Goal: Transaction & Acquisition: Book appointment/travel/reservation

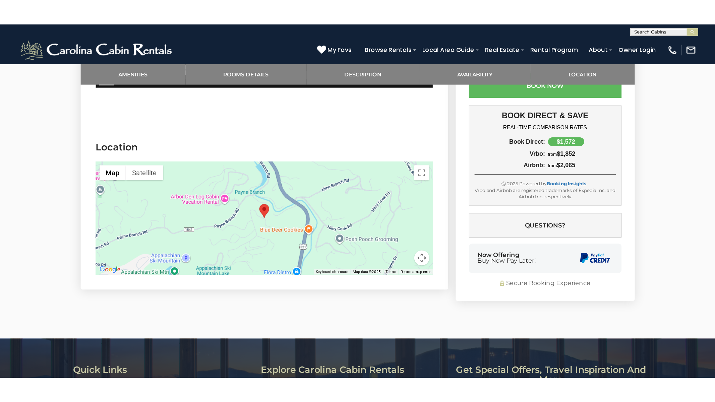
scroll to position [1241, 0]
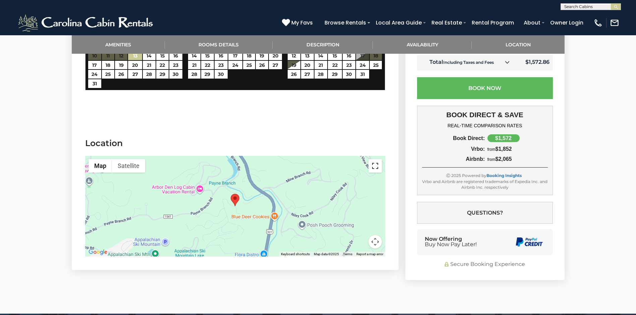
click at [376, 159] on button "Toggle fullscreen view" at bounding box center [375, 165] width 13 height 13
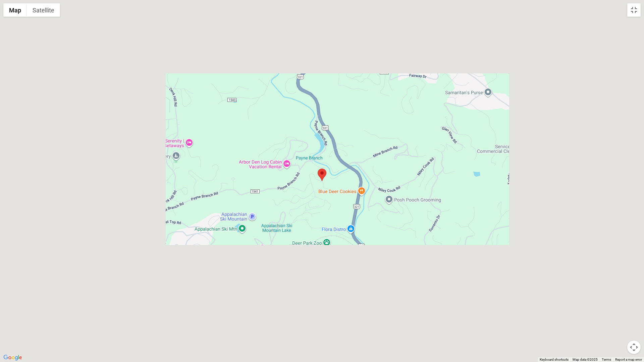
click at [392, 120] on div at bounding box center [322, 181] width 644 height 362
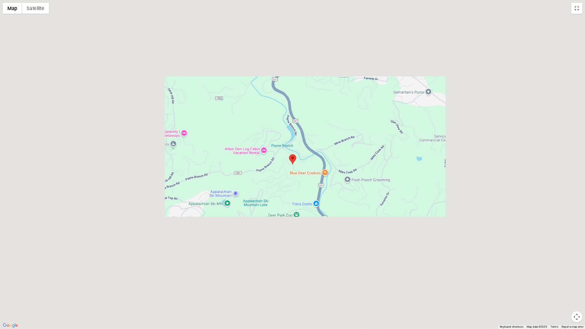
scroll to position [945, 0]
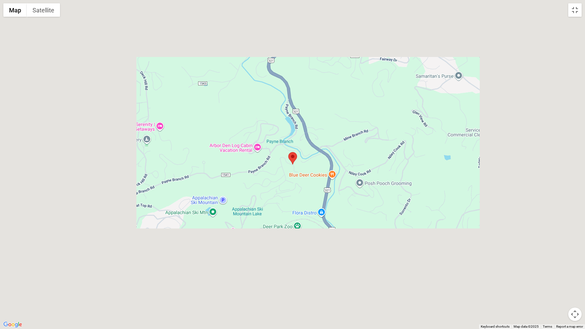
click at [314, 144] on div at bounding box center [292, 164] width 585 height 329
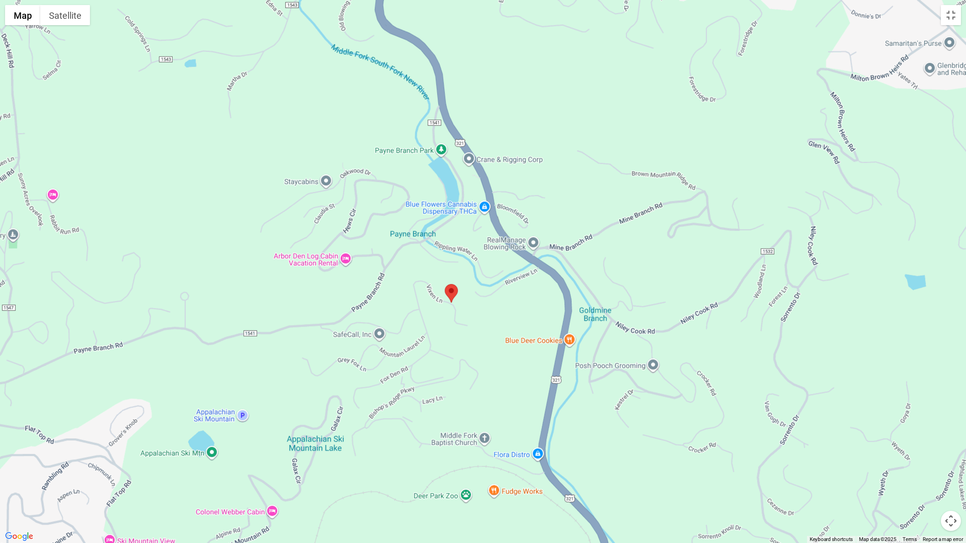
scroll to position [944, 0]
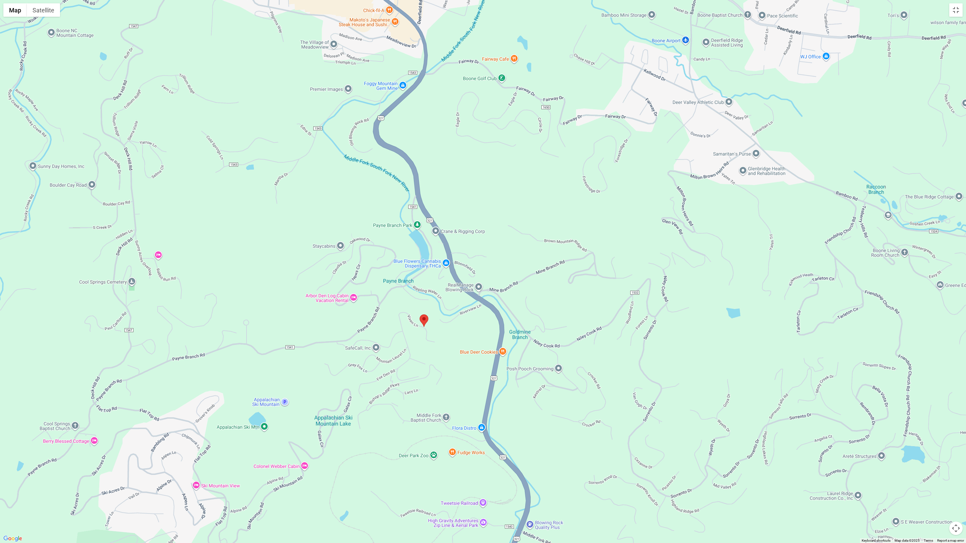
drag, startPoint x: 629, startPoint y: 192, endPoint x: 573, endPoint y: 260, distance: 88.1
click at [573, 260] on div at bounding box center [483, 271] width 966 height 543
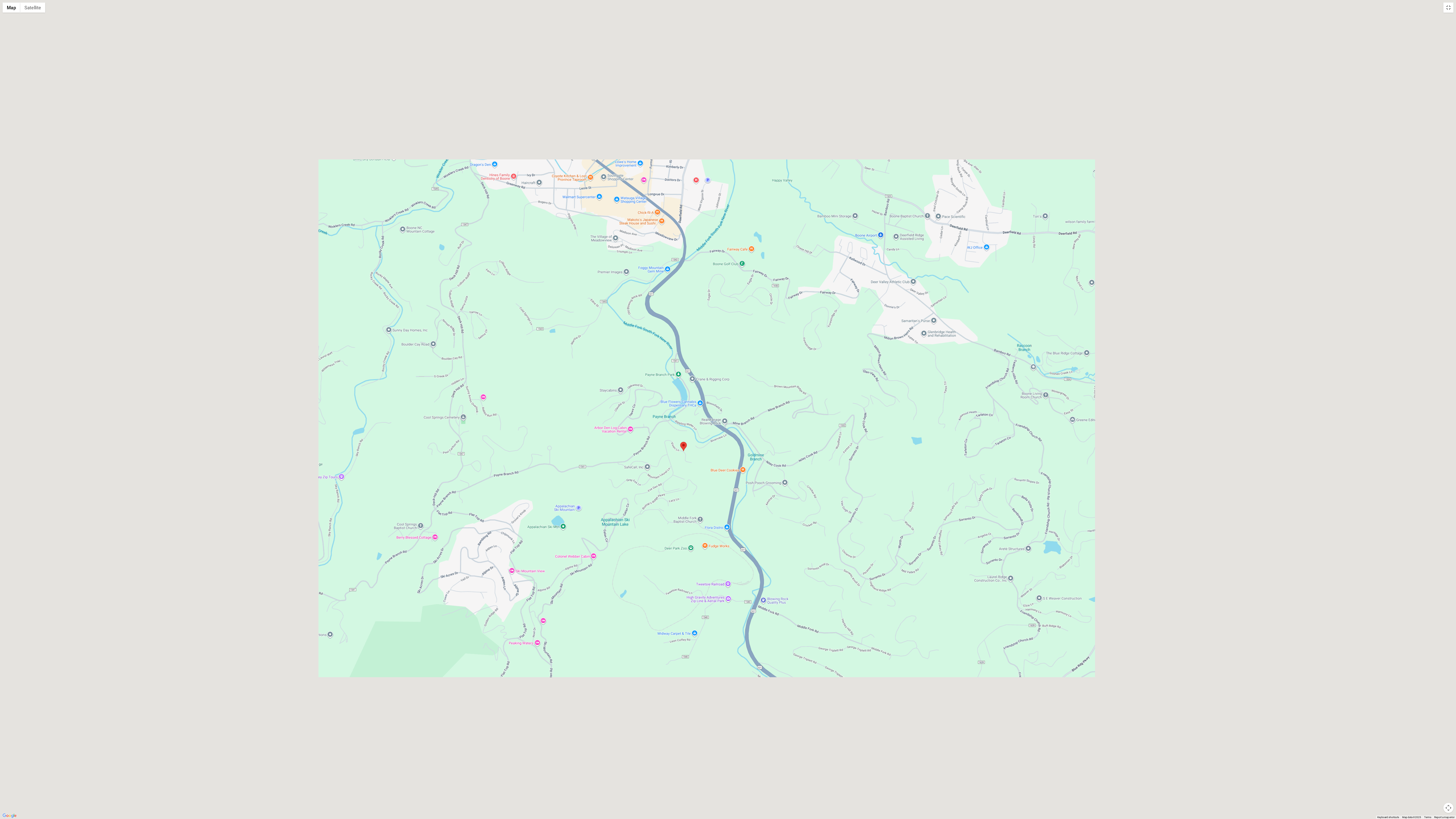
scroll to position [128, 0]
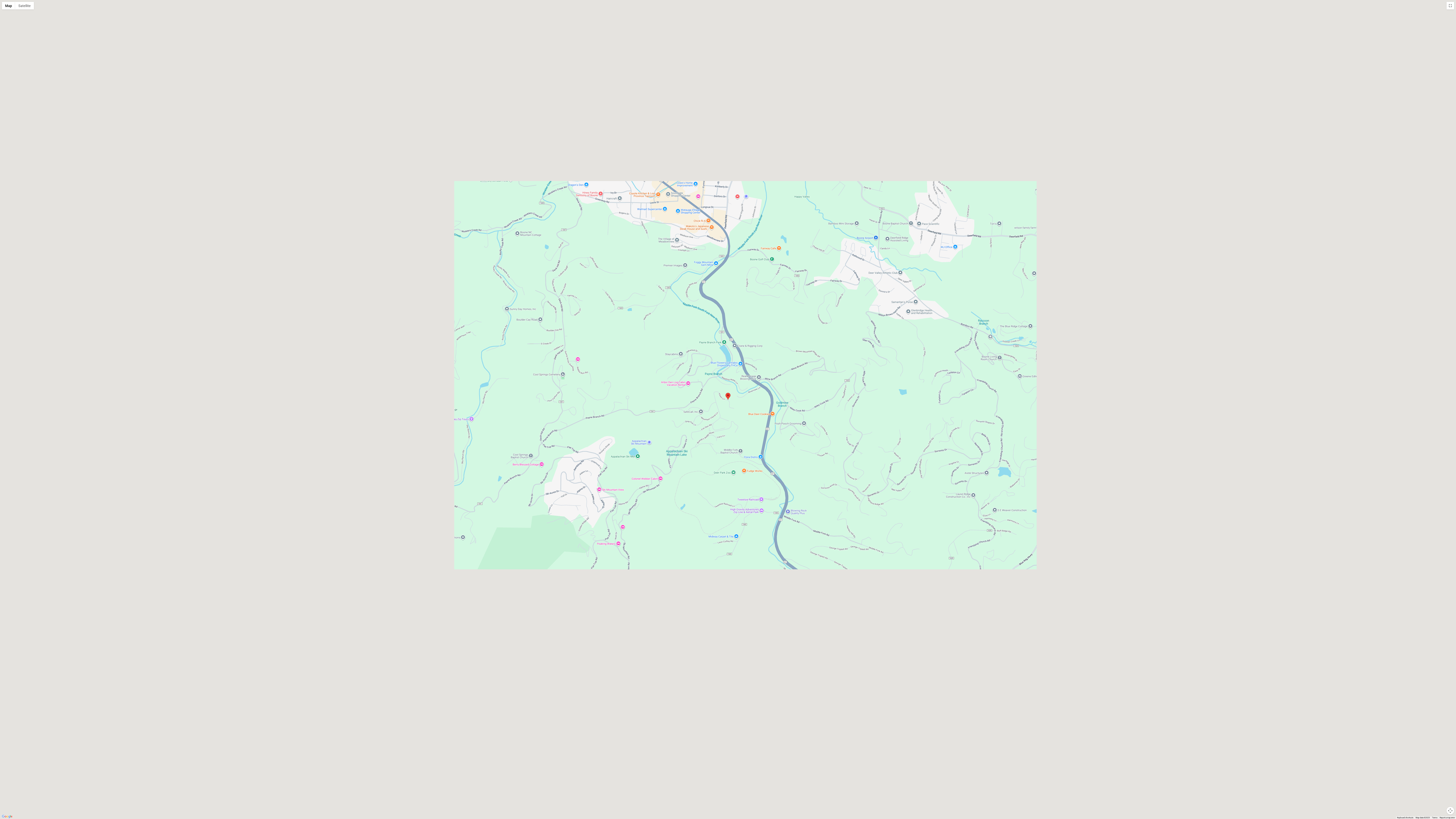
drag, startPoint x: 663, startPoint y: 479, endPoint x: 544, endPoint y: 538, distance: 132.8
click at [359, 177] on div at bounding box center [728, 409] width 1456 height 819
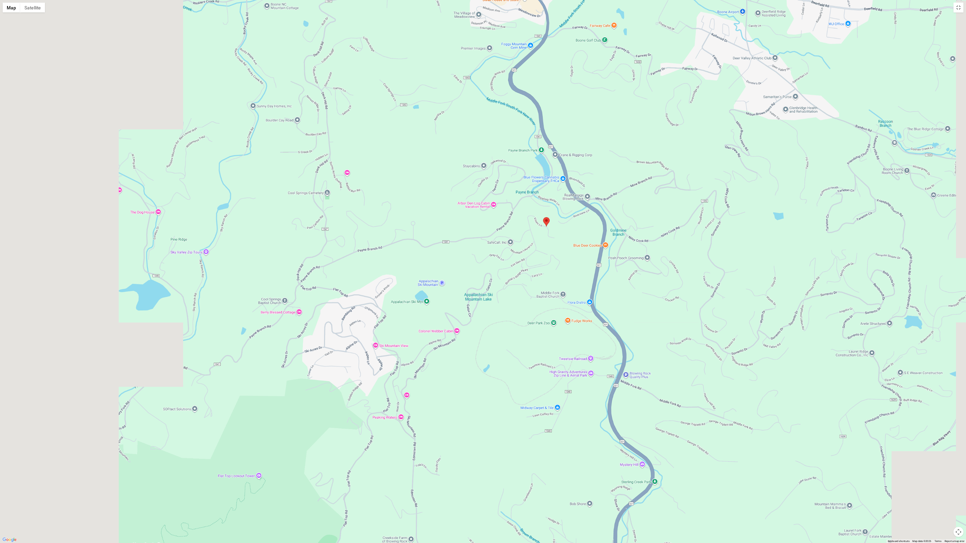
scroll to position [235, 0]
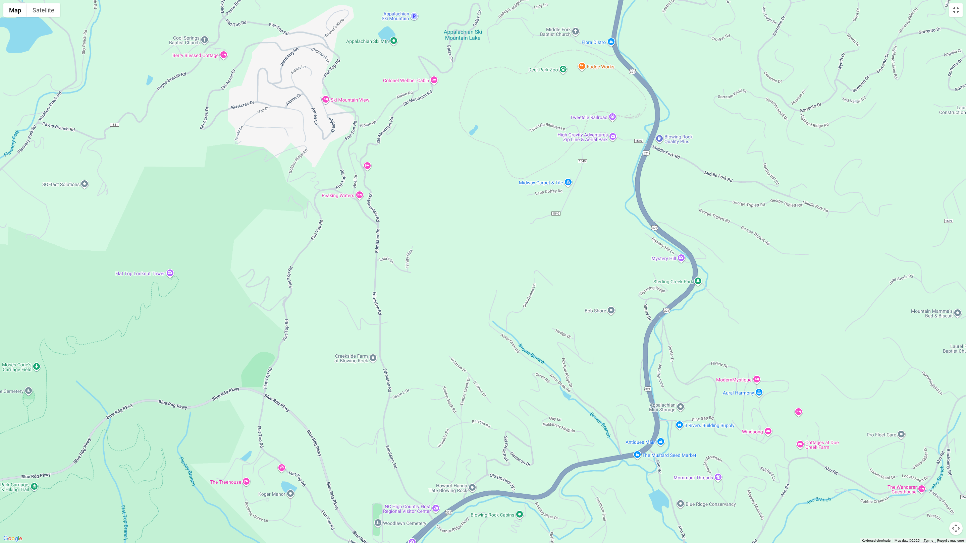
drag, startPoint x: 518, startPoint y: 429, endPoint x: 498, endPoint y: 141, distance: 288.1
click at [498, 141] on div at bounding box center [483, 271] width 966 height 543
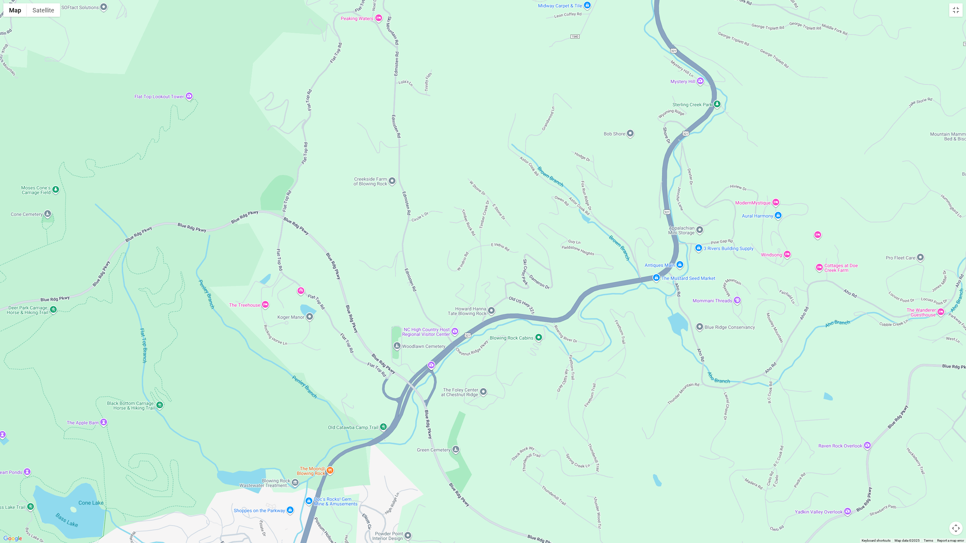
drag, startPoint x: 495, startPoint y: 336, endPoint x: 513, endPoint y: 138, distance: 199.1
click at [513, 138] on div at bounding box center [483, 271] width 966 height 543
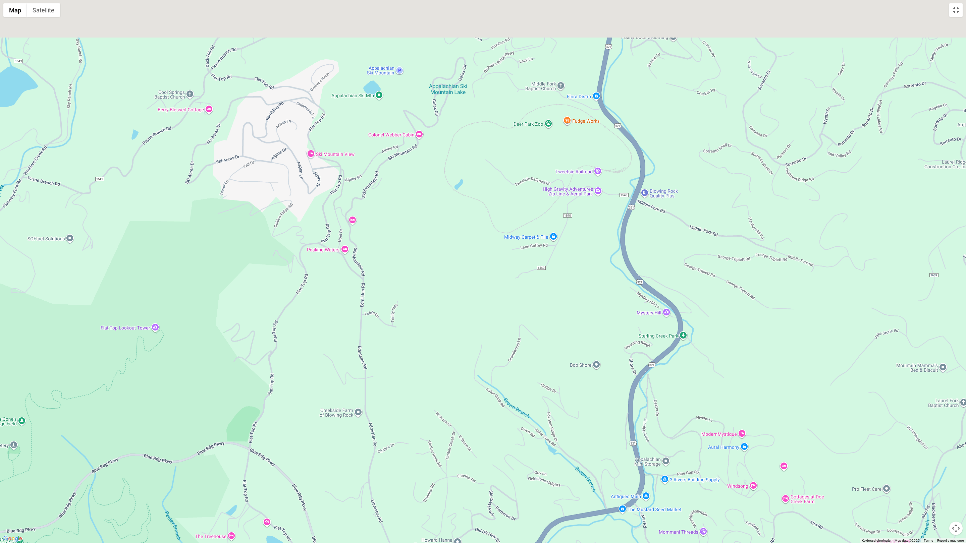
drag, startPoint x: 550, startPoint y: 219, endPoint x: 523, endPoint y: 486, distance: 268.4
click at [524, 314] on div at bounding box center [483, 271] width 966 height 543
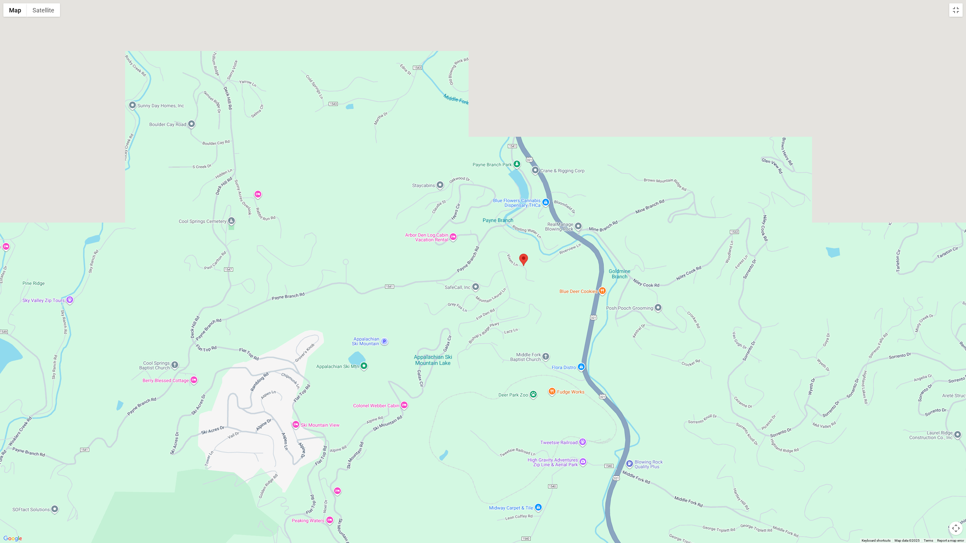
drag, startPoint x: 490, startPoint y: 125, endPoint x: 469, endPoint y: 440, distance: 316.0
click at [469, 314] on div at bounding box center [483, 271] width 966 height 543
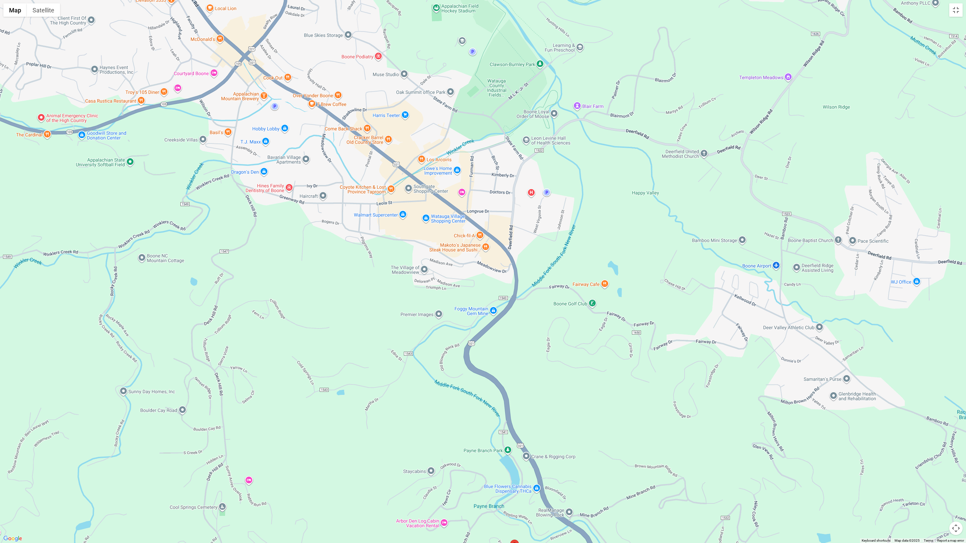
drag, startPoint x: 426, startPoint y: 199, endPoint x: 417, endPoint y: 473, distance: 273.8
click at [417, 314] on div at bounding box center [483, 271] width 966 height 543
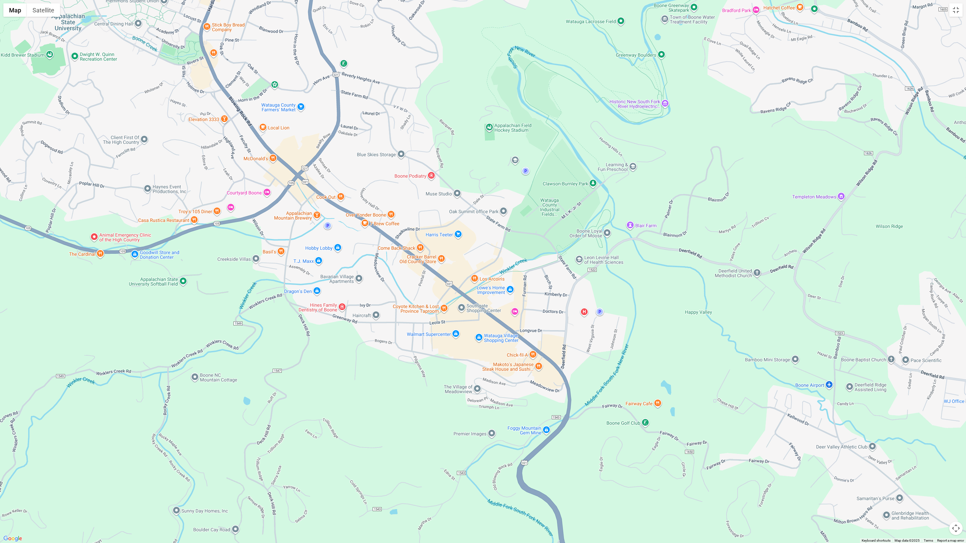
drag, startPoint x: 368, startPoint y: 255, endPoint x: 433, endPoint y: 422, distance: 179.0
click at [433, 314] on div at bounding box center [483, 271] width 966 height 543
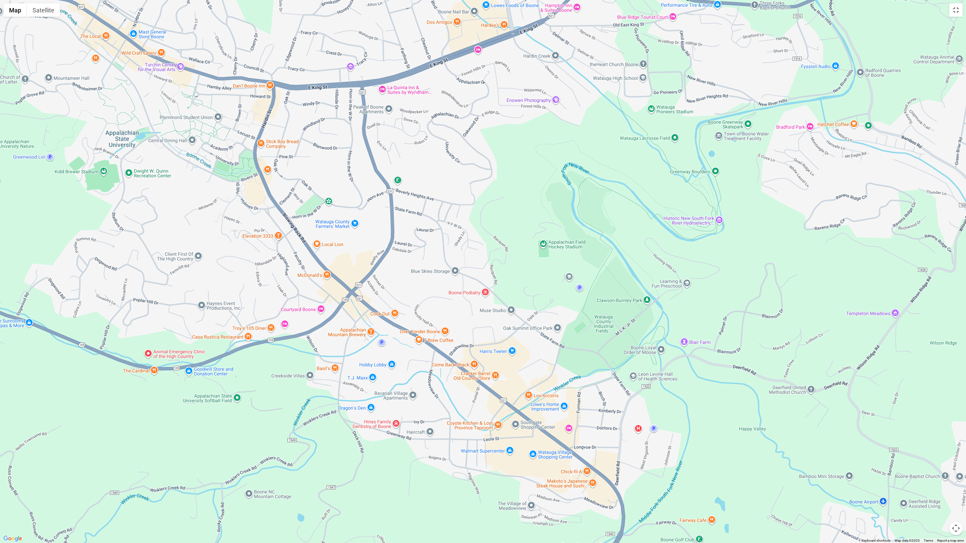
drag, startPoint x: 371, startPoint y: 219, endPoint x: 447, endPoint y: 389, distance: 186.3
click at [447, 314] on div at bounding box center [483, 271] width 966 height 543
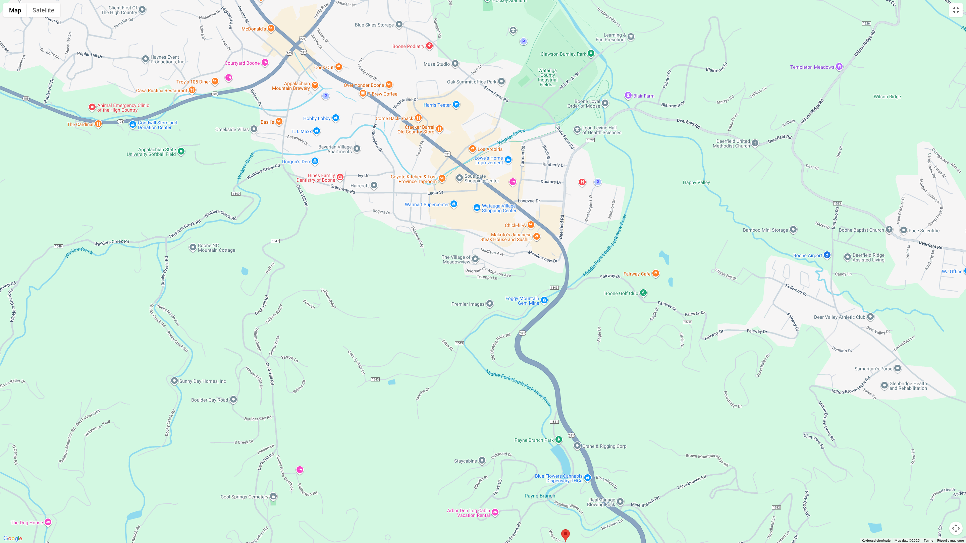
drag, startPoint x: 496, startPoint y: 332, endPoint x: 440, endPoint y: 86, distance: 252.8
click at [440, 86] on div at bounding box center [483, 271] width 966 height 543
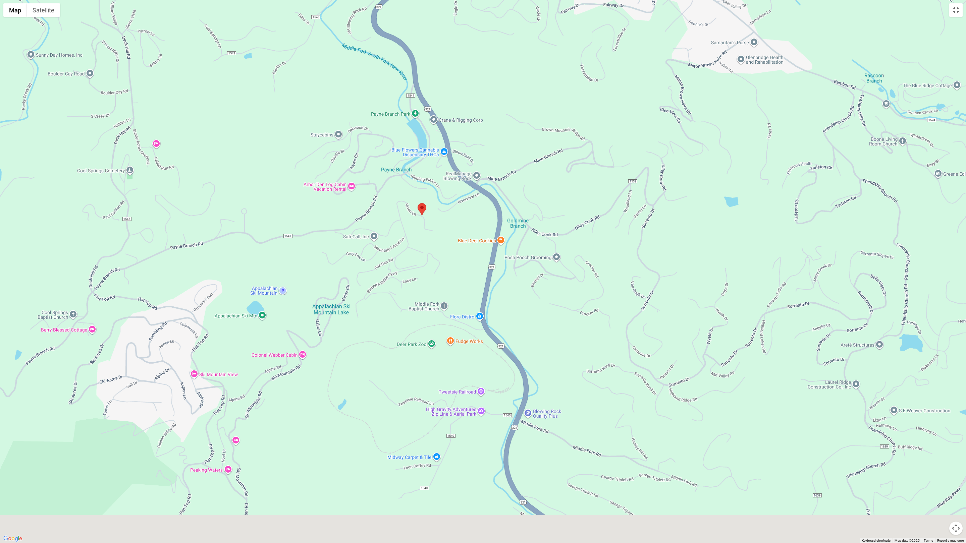
drag, startPoint x: 630, startPoint y: 358, endPoint x: 475, endPoint y: 13, distance: 378.3
click at [475, 13] on div at bounding box center [483, 271] width 966 height 543
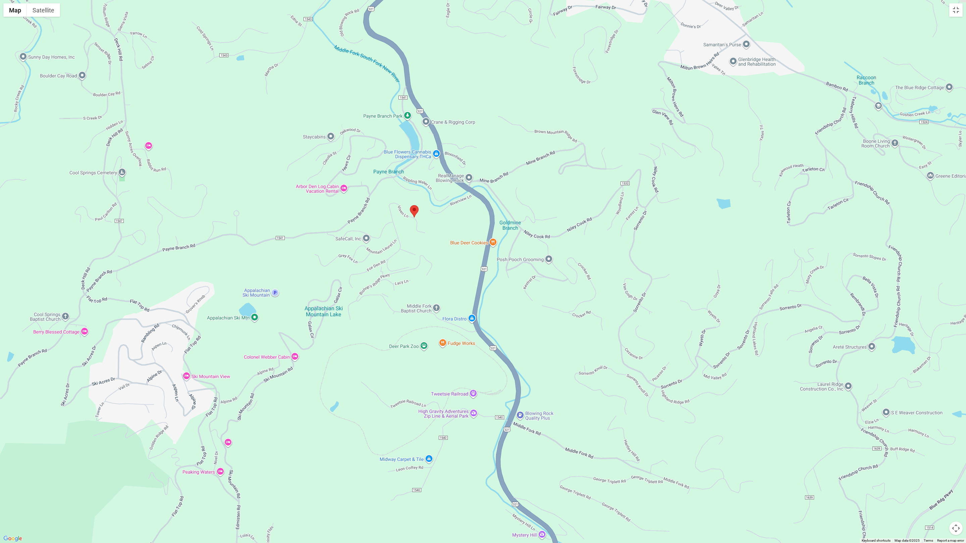
drag, startPoint x: 556, startPoint y: 454, endPoint x: 531, endPoint y: 385, distance: 73.8
click at [531, 314] on div at bounding box center [483, 271] width 966 height 543
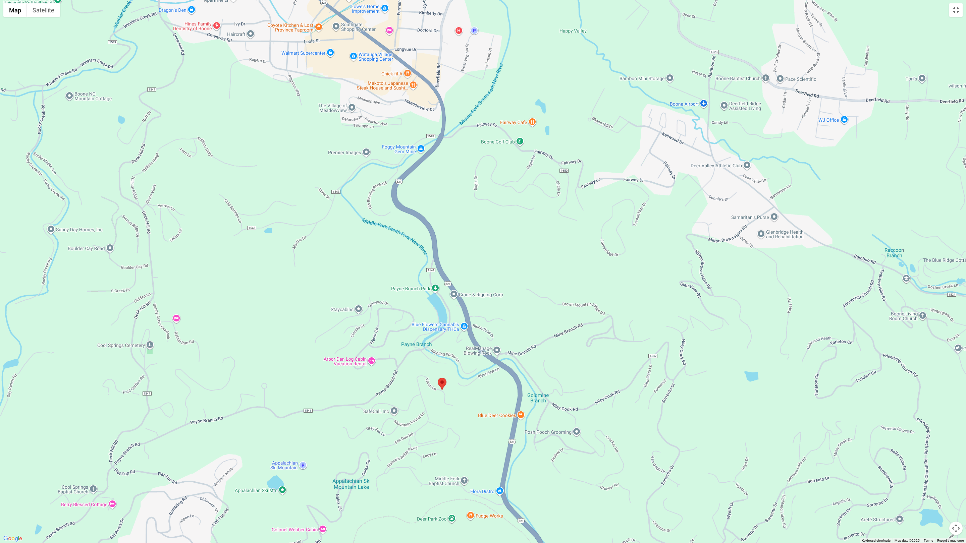
drag, startPoint x: 483, startPoint y: 130, endPoint x: 511, endPoint y: 325, distance: 197.2
click at [511, 314] on div at bounding box center [483, 271] width 966 height 543
click at [44, 11] on button "Satellite" at bounding box center [43, 9] width 33 height 13
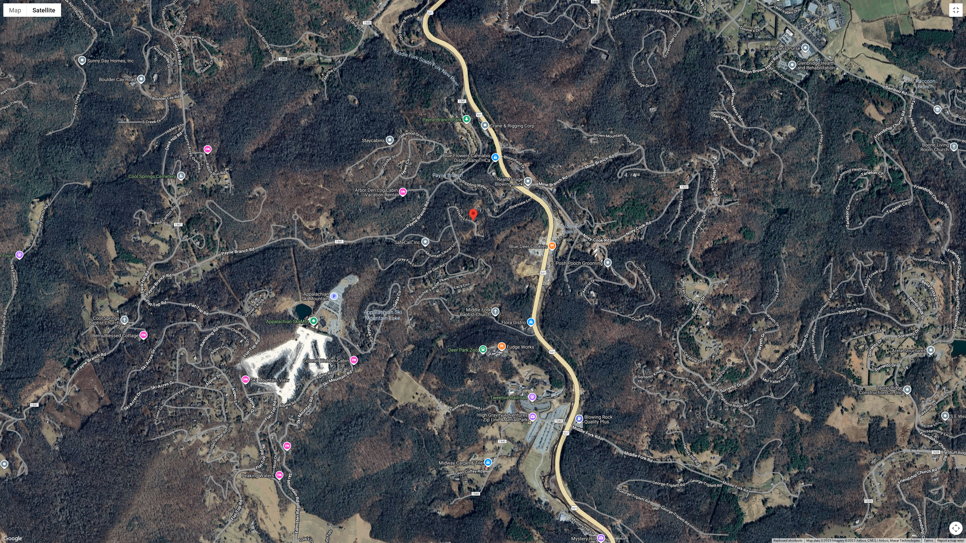
drag, startPoint x: 380, startPoint y: 369, endPoint x: 411, endPoint y: 200, distance: 171.9
click at [411, 200] on div at bounding box center [483, 271] width 966 height 543
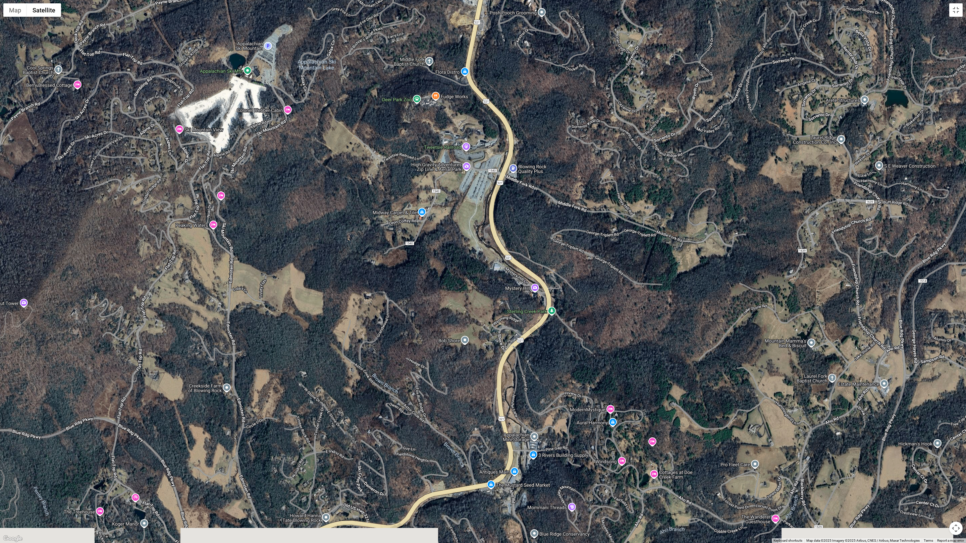
drag, startPoint x: 645, startPoint y: 395, endPoint x: 573, endPoint y: 122, distance: 282.7
click at [573, 122] on div at bounding box center [483, 271] width 966 height 543
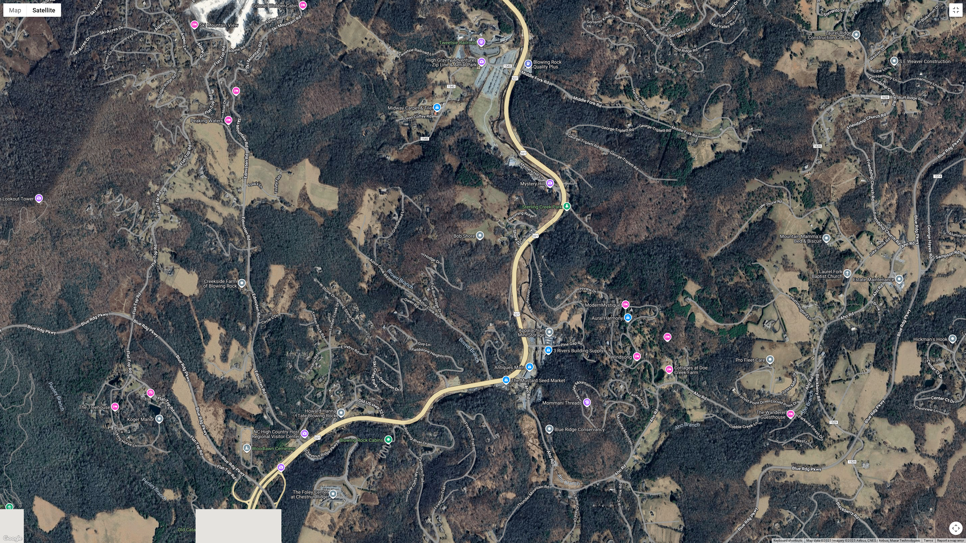
drag, startPoint x: 579, startPoint y: 370, endPoint x: 610, endPoint y: 223, distance: 149.5
click at [610, 223] on div at bounding box center [483, 271] width 966 height 543
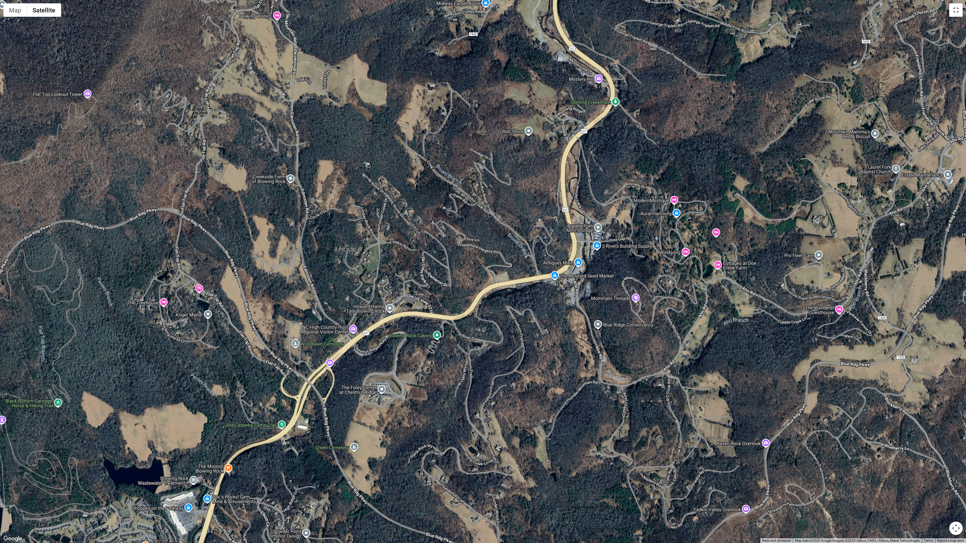
drag, startPoint x: 441, startPoint y: 476, endPoint x: 493, endPoint y: 358, distance: 129.3
click at [493, 314] on div at bounding box center [483, 271] width 966 height 543
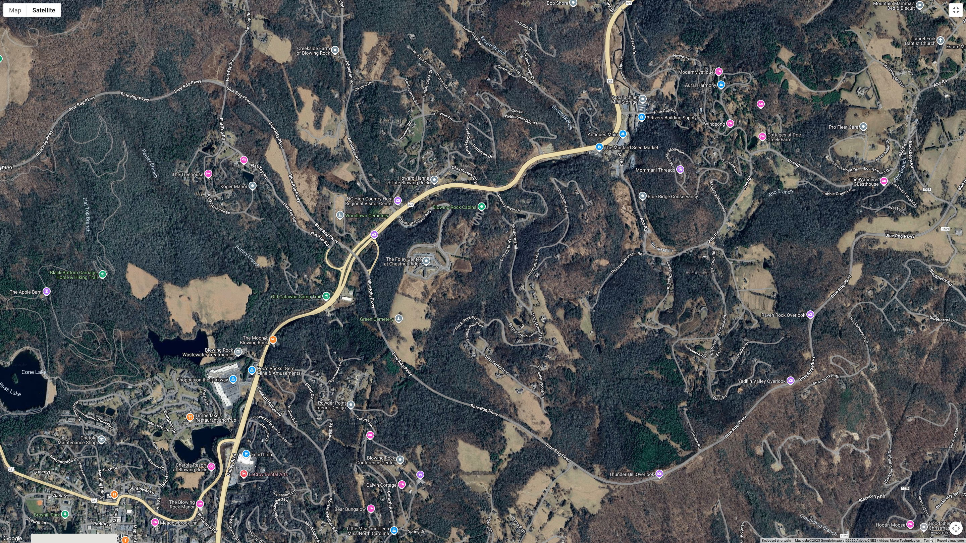
drag, startPoint x: 429, startPoint y: 473, endPoint x: 473, endPoint y: 340, distance: 140.1
click at [473, 314] on div at bounding box center [483, 271] width 966 height 543
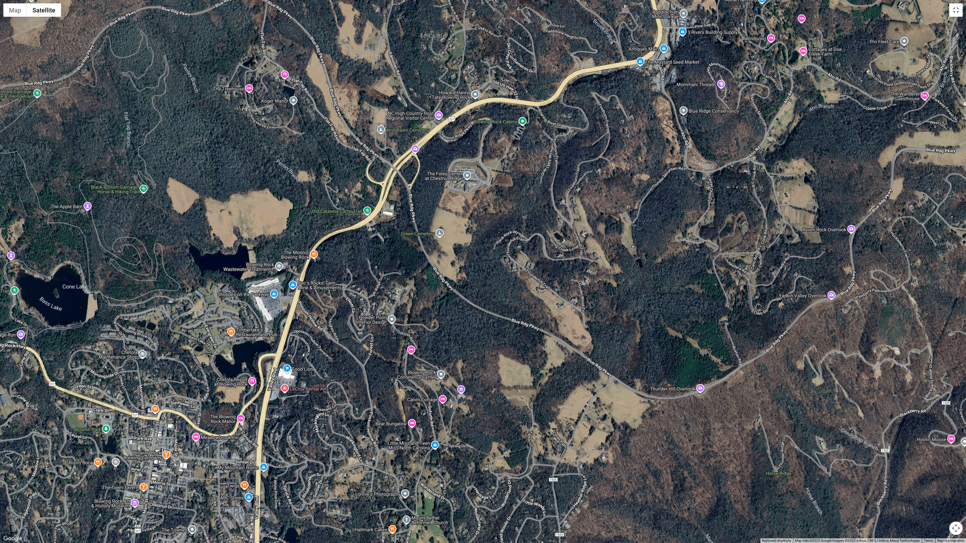
drag, startPoint x: 390, startPoint y: 448, endPoint x: 437, endPoint y: 347, distance: 111.0
click at [437, 314] on div at bounding box center [483, 271] width 966 height 543
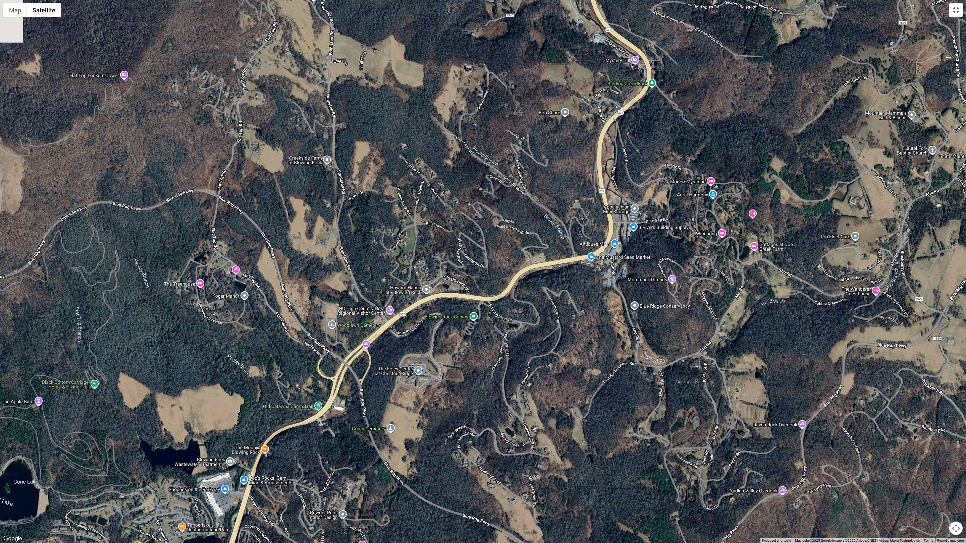
drag, startPoint x: 553, startPoint y: 210, endPoint x: 500, endPoint y: 421, distance: 217.8
click at [500, 314] on div at bounding box center [483, 271] width 966 height 543
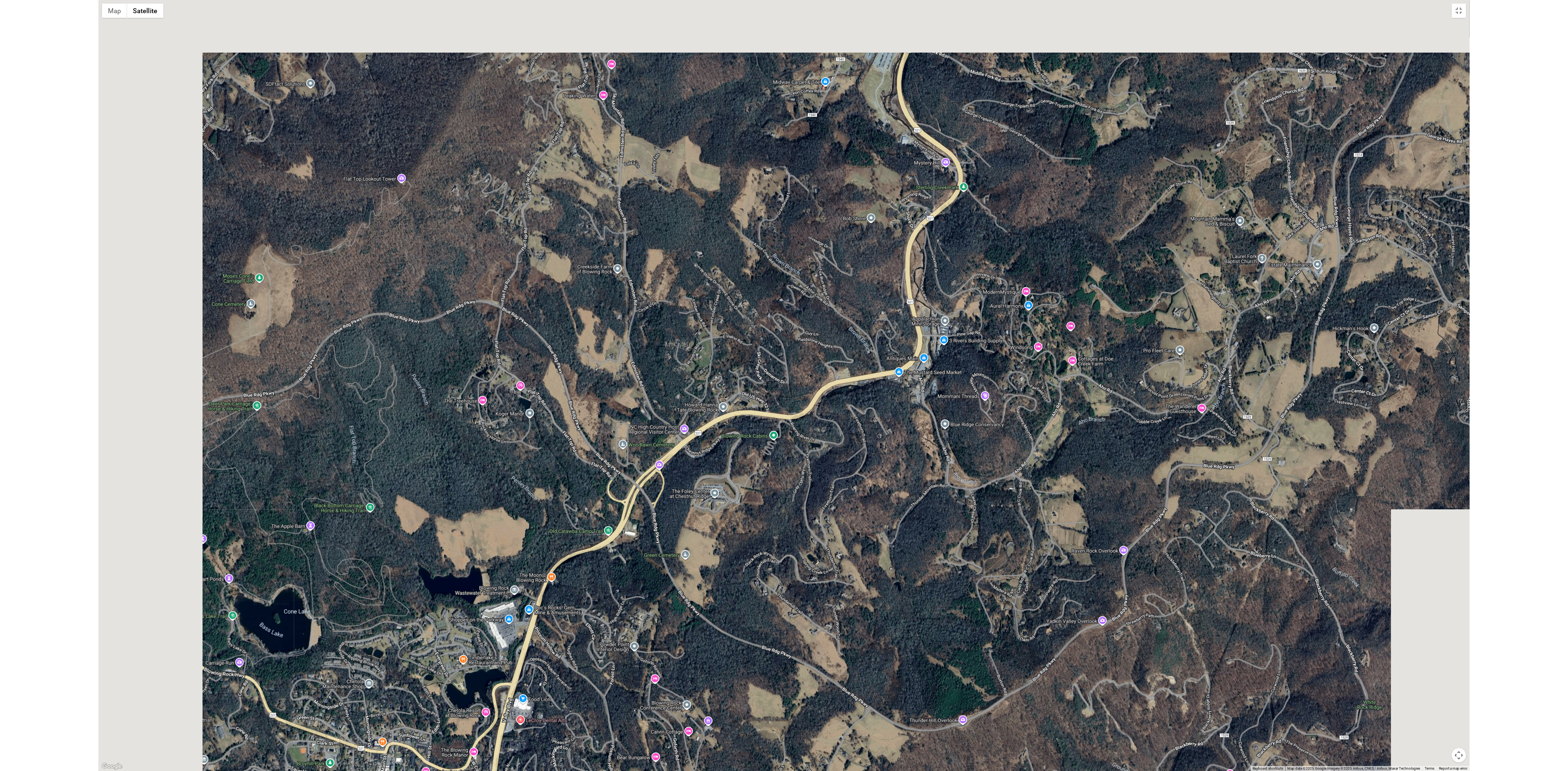
scroll to position [190, 0]
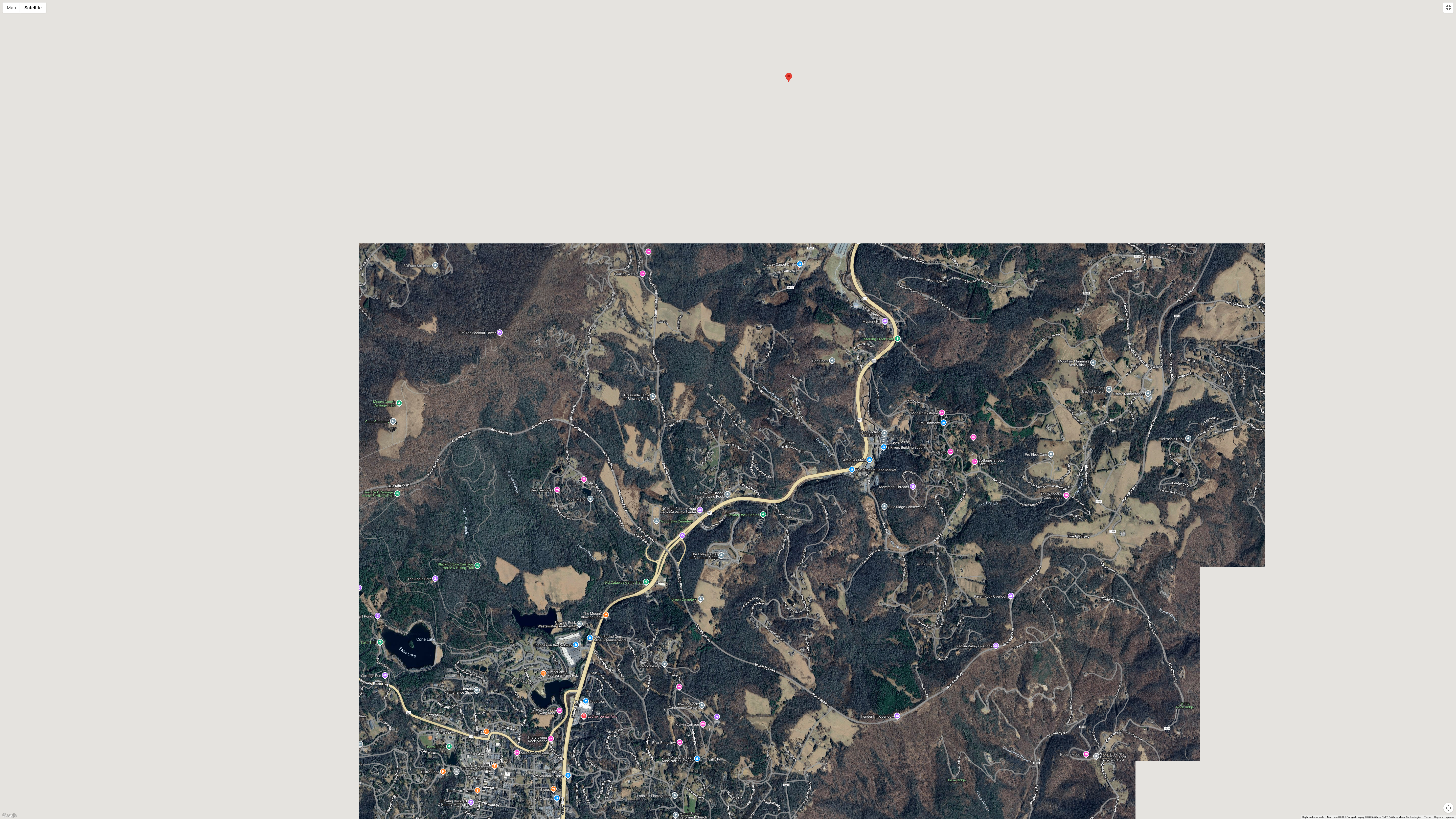
drag, startPoint x: 778, startPoint y: 366, endPoint x: 846, endPoint y: 480, distance: 132.7
click at [479, 237] on div at bounding box center [728, 409] width 1456 height 819
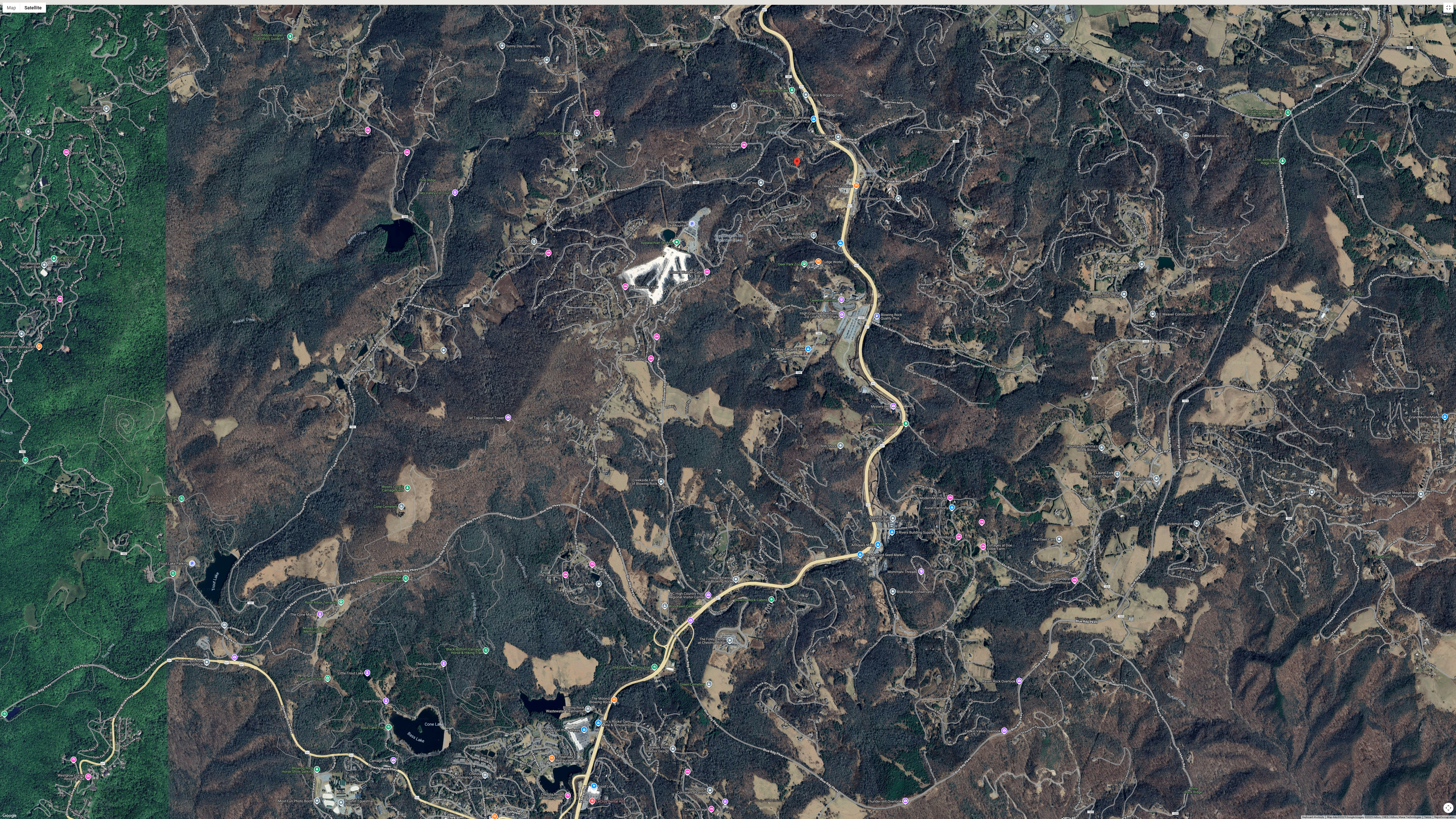
drag, startPoint x: 763, startPoint y: 203, endPoint x: 772, endPoint y: 328, distance: 125.3
click at [479, 237] on div at bounding box center [728, 409] width 1456 height 819
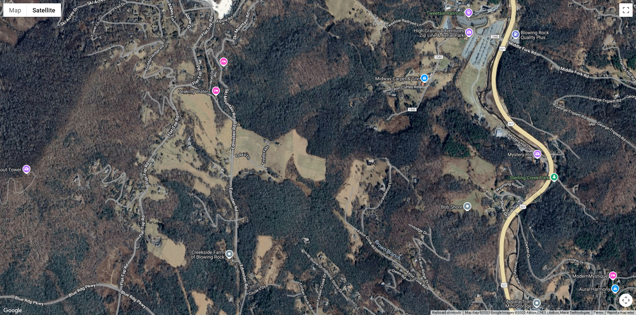
scroll to position [0, 0]
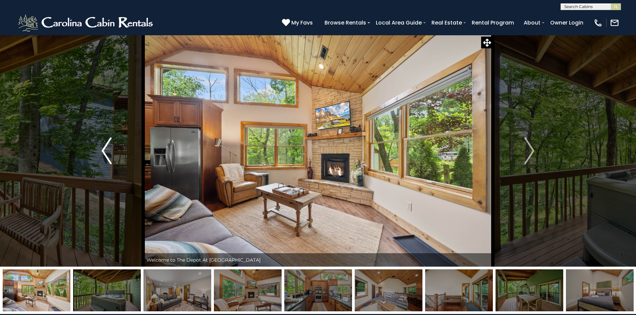
click at [105, 152] on img "Previous" at bounding box center [107, 150] width 10 height 27
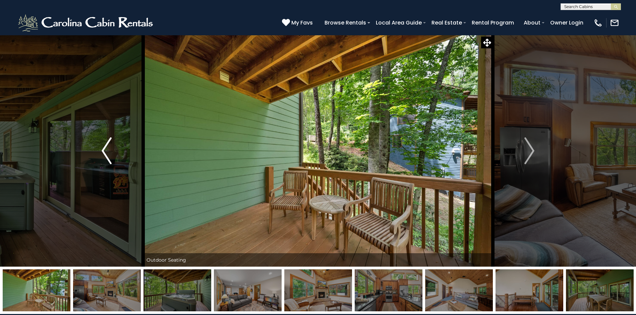
click at [105, 152] on img "Previous" at bounding box center [107, 150] width 10 height 27
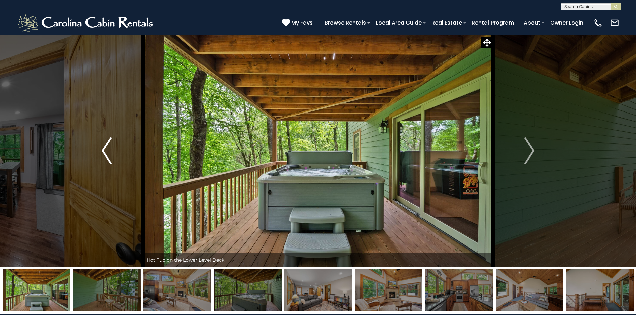
click at [105, 152] on img "Previous" at bounding box center [107, 150] width 10 height 27
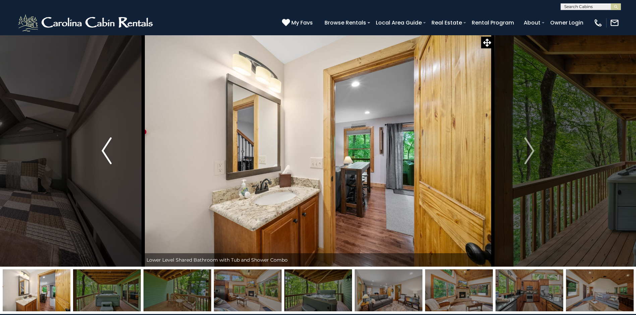
click at [106, 152] on img "Previous" at bounding box center [107, 150] width 10 height 27
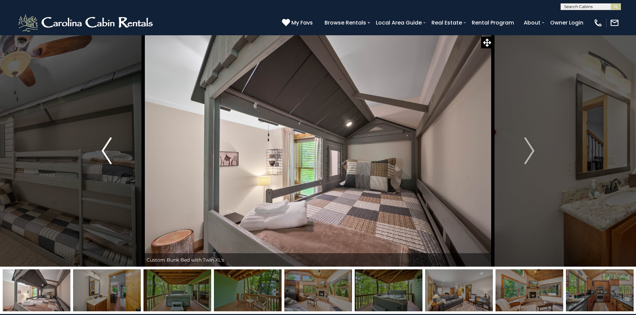
click at [106, 152] on img "Previous" at bounding box center [107, 150] width 10 height 27
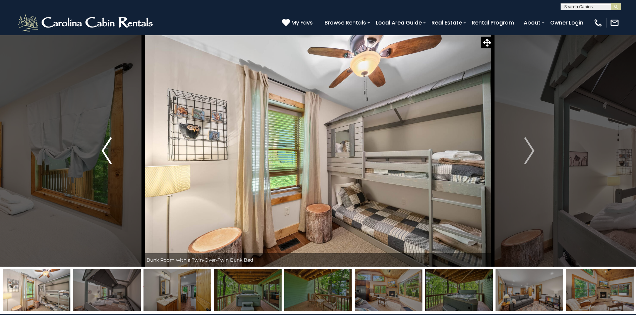
click at [106, 152] on img "Previous" at bounding box center [107, 150] width 10 height 27
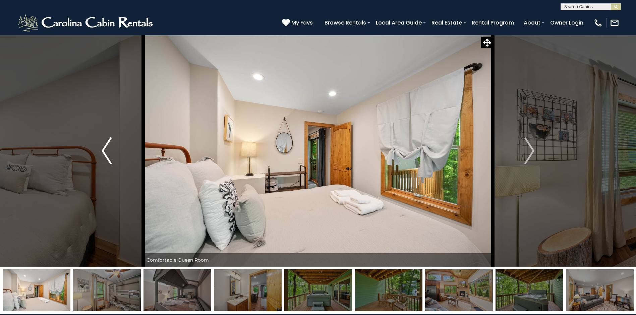
click at [106, 152] on img "Previous" at bounding box center [107, 150] width 10 height 27
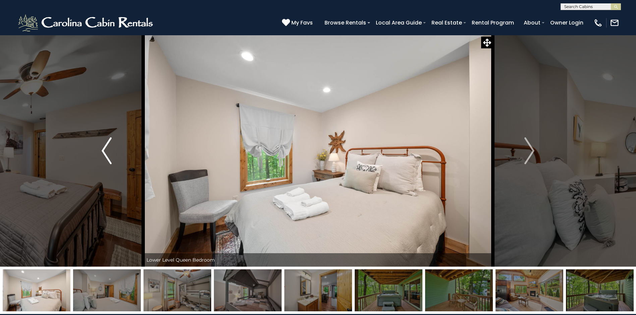
click at [106, 152] on img "Previous" at bounding box center [107, 150] width 10 height 27
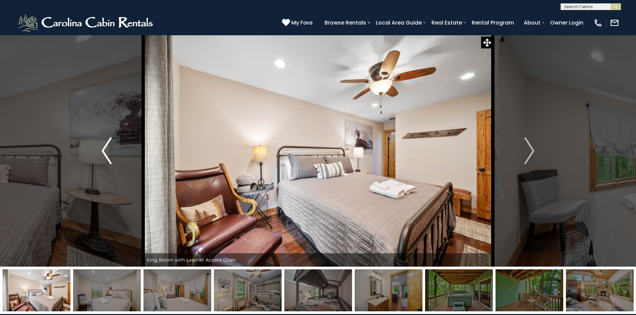
click at [106, 152] on img "Previous" at bounding box center [107, 150] width 10 height 27
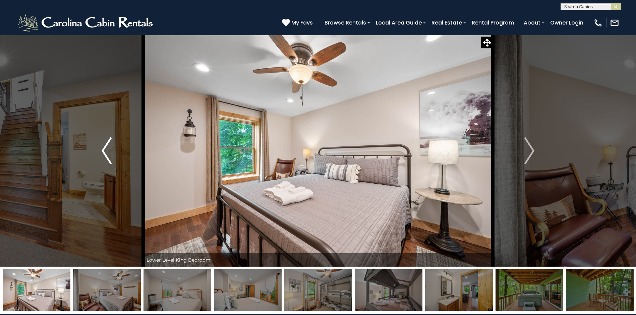
click at [106, 152] on img "Previous" at bounding box center [107, 150] width 10 height 27
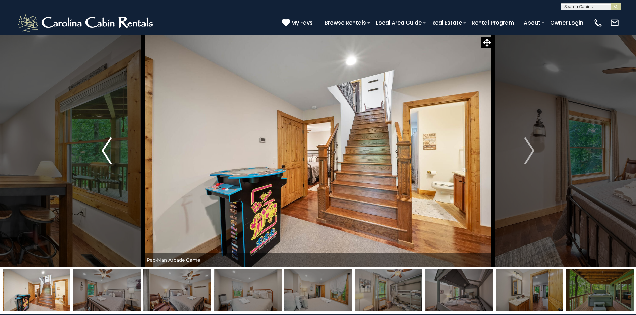
click at [107, 152] on img "Previous" at bounding box center [107, 150] width 10 height 27
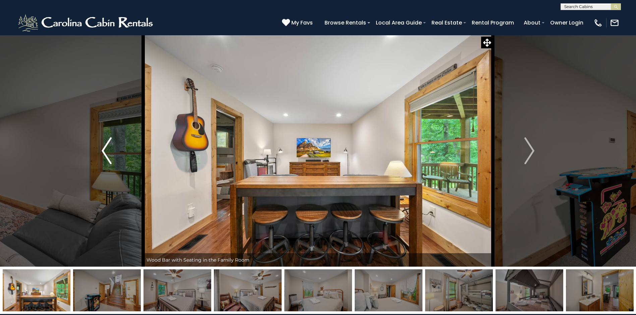
click at [107, 152] on img "Previous" at bounding box center [107, 150] width 10 height 27
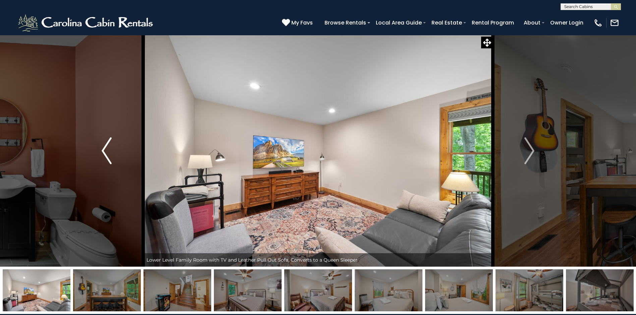
click at [108, 152] on img "Previous" at bounding box center [107, 150] width 10 height 27
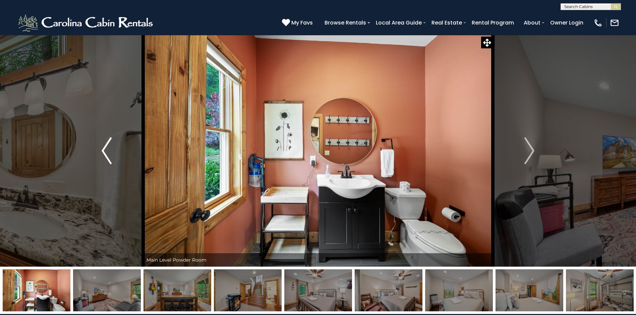
click at [108, 152] on img "Previous" at bounding box center [107, 150] width 10 height 27
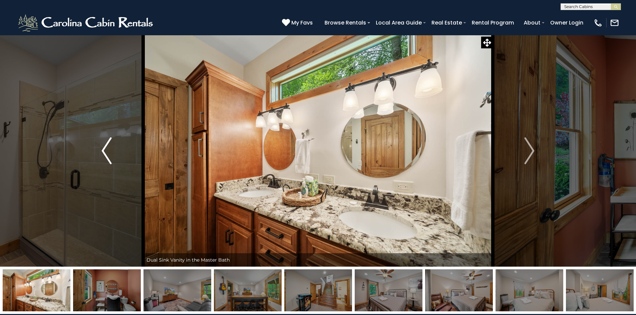
click at [108, 152] on img "Previous" at bounding box center [107, 150] width 10 height 27
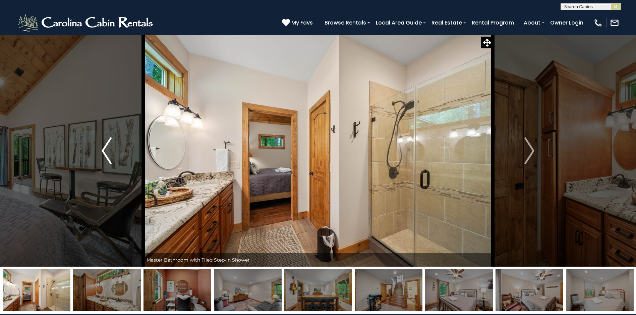
click at [108, 152] on img "Previous" at bounding box center [107, 150] width 10 height 27
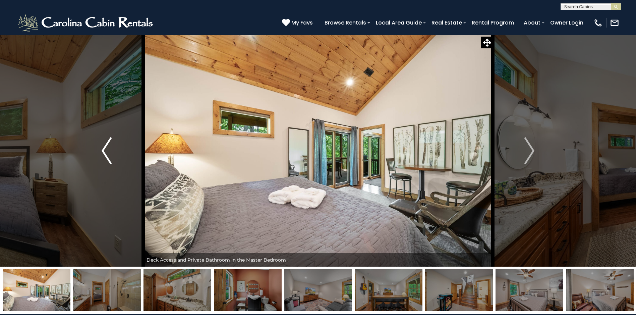
click at [108, 152] on img "Previous" at bounding box center [107, 150] width 10 height 27
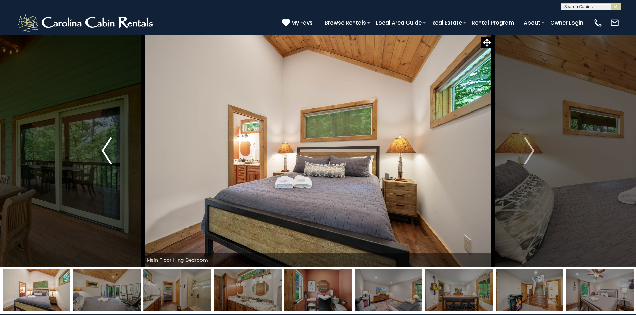
click at [108, 152] on img "Previous" at bounding box center [107, 150] width 10 height 27
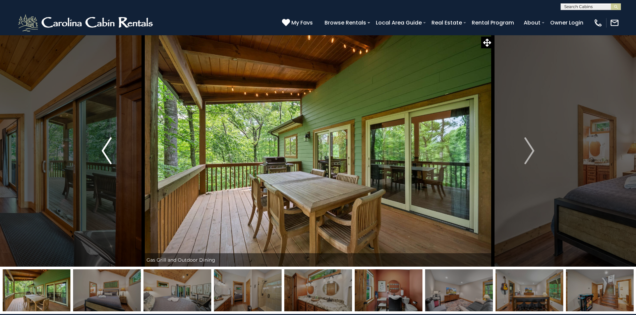
click at [108, 152] on img "Previous" at bounding box center [107, 150] width 10 height 27
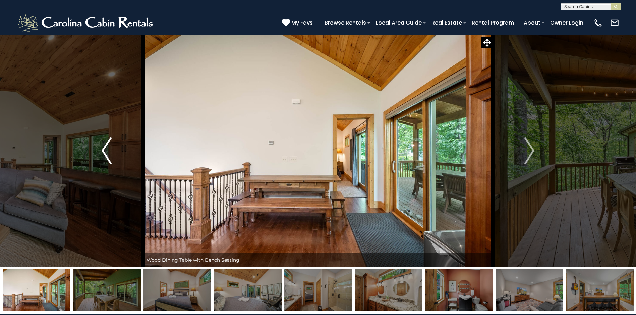
click at [108, 152] on img "Previous" at bounding box center [107, 150] width 10 height 27
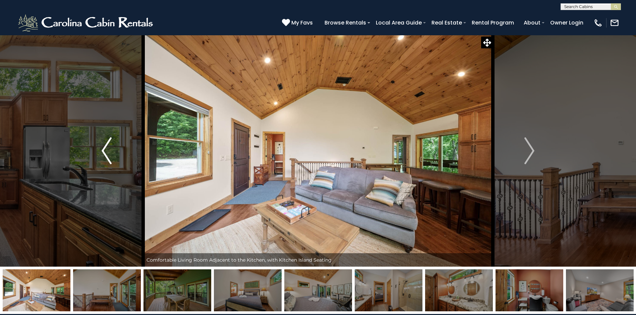
click at [108, 151] on img "Previous" at bounding box center [107, 150] width 10 height 27
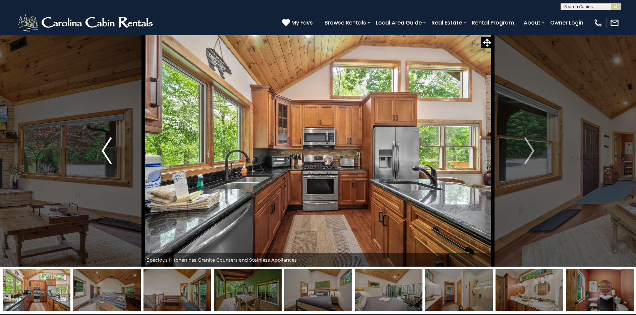
click at [108, 151] on img "Previous" at bounding box center [107, 150] width 10 height 27
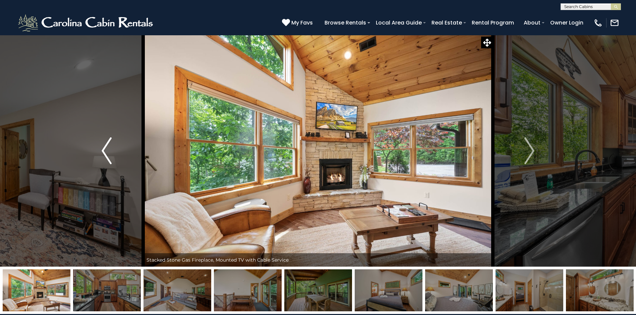
click at [108, 151] on img "Previous" at bounding box center [107, 150] width 10 height 27
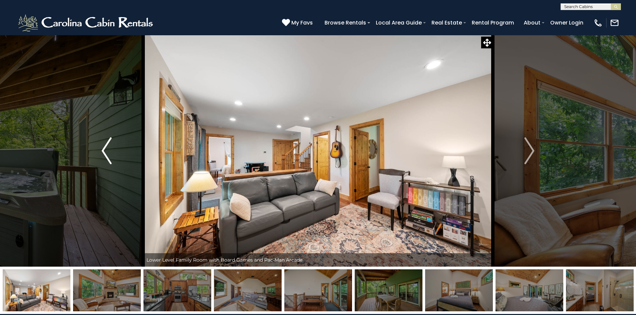
click at [109, 151] on img "Previous" at bounding box center [107, 150] width 10 height 27
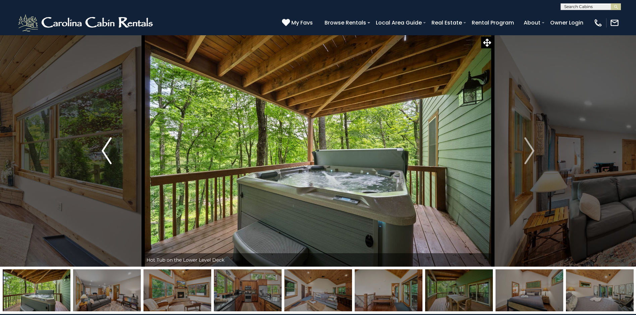
click at [109, 151] on img "Previous" at bounding box center [107, 150] width 10 height 27
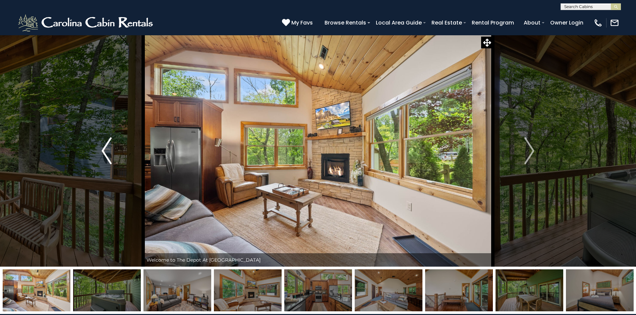
click at [102, 151] on img "Previous" at bounding box center [107, 150] width 10 height 27
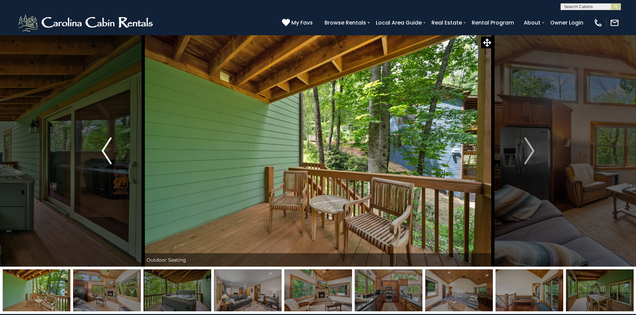
click at [102, 151] on img "Previous" at bounding box center [107, 150] width 10 height 27
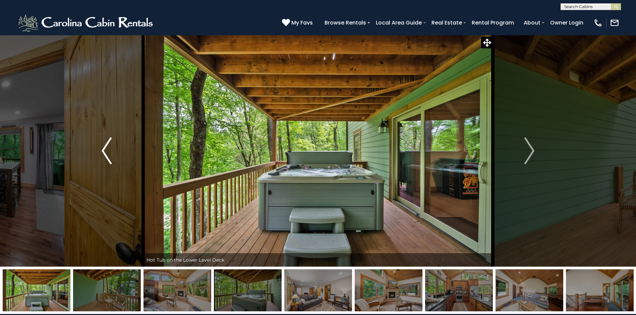
click at [102, 151] on img "Previous" at bounding box center [107, 150] width 10 height 27
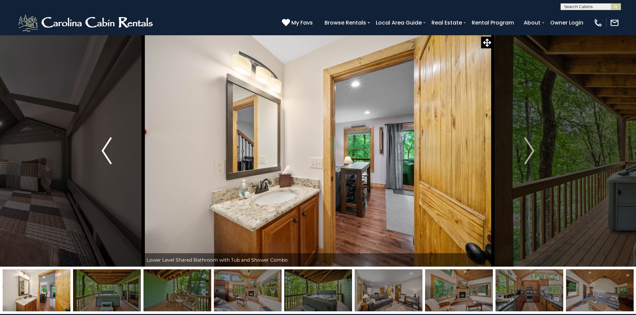
click at [102, 151] on img "Previous" at bounding box center [107, 150] width 10 height 27
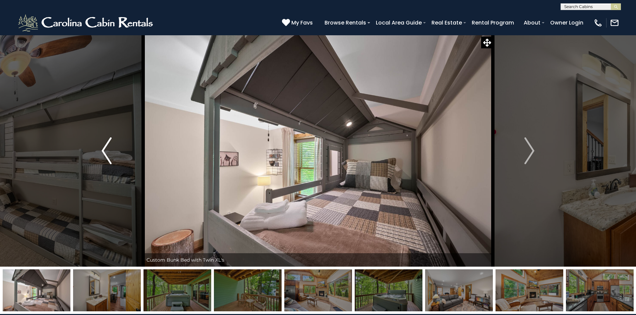
click at [102, 151] on img "Previous" at bounding box center [107, 150] width 10 height 27
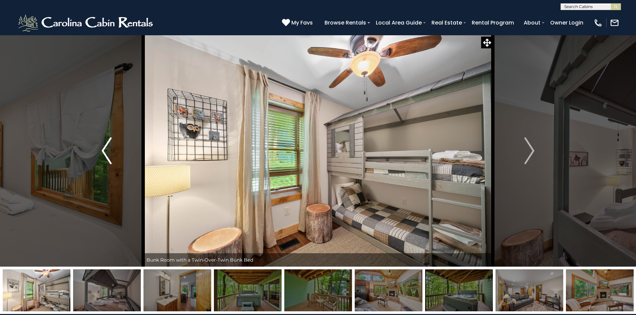
click at [102, 151] on img "Previous" at bounding box center [107, 150] width 10 height 27
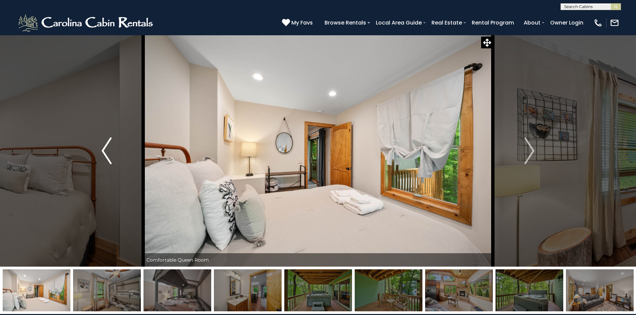
click at [102, 151] on img "Previous" at bounding box center [107, 150] width 10 height 27
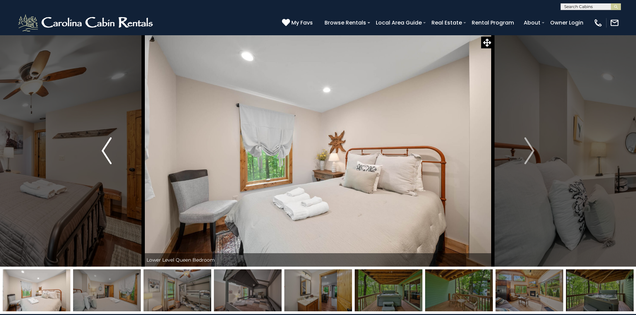
click at [102, 151] on img "Previous" at bounding box center [107, 150] width 10 height 27
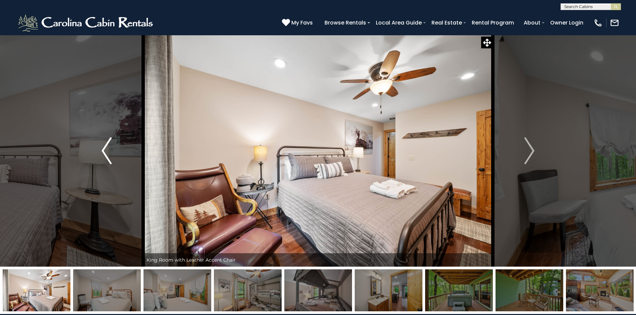
click at [102, 151] on img "Previous" at bounding box center [107, 150] width 10 height 27
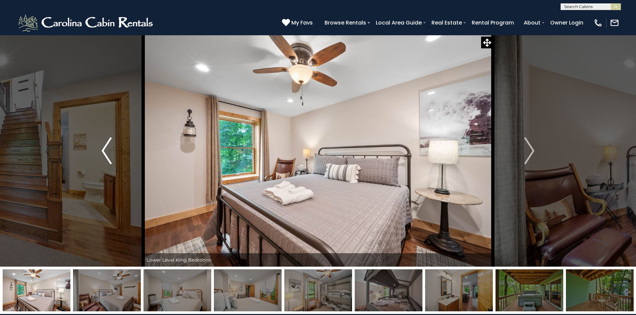
click at [102, 151] on img "Previous" at bounding box center [107, 150] width 10 height 27
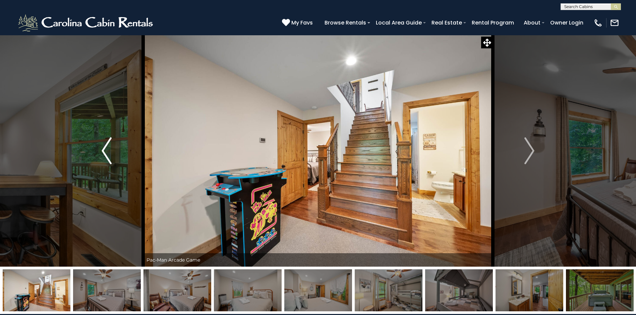
click at [102, 151] on img "Previous" at bounding box center [107, 150] width 10 height 27
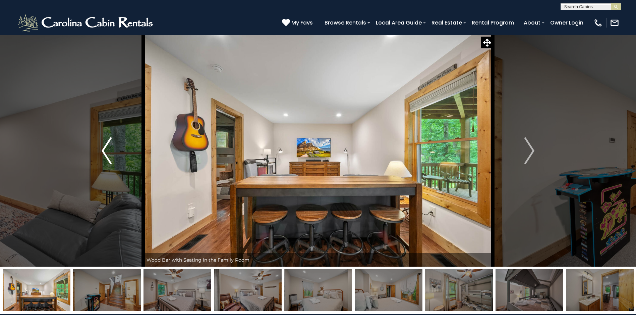
click at [102, 151] on img "Previous" at bounding box center [107, 150] width 10 height 27
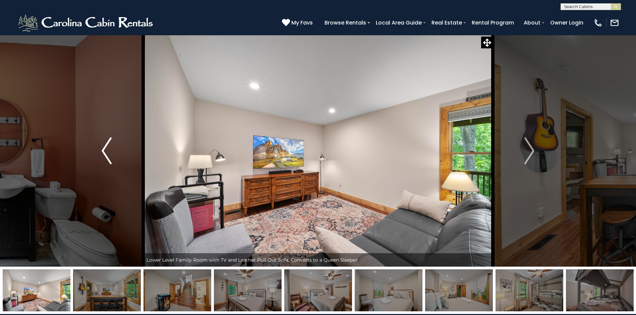
click at [102, 151] on img "Previous" at bounding box center [107, 150] width 10 height 27
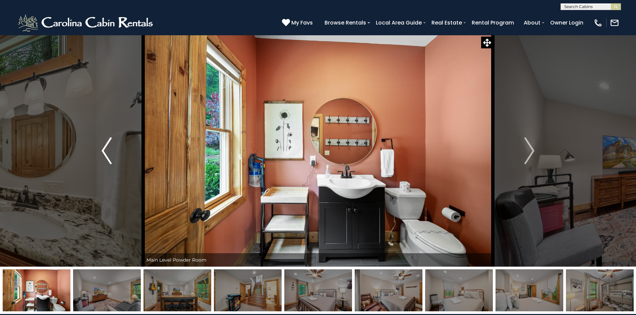
click at [102, 151] on img "Previous" at bounding box center [107, 150] width 10 height 27
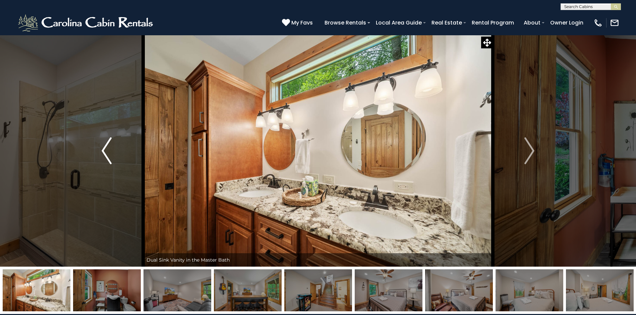
click at [103, 150] on img "Previous" at bounding box center [107, 150] width 10 height 27
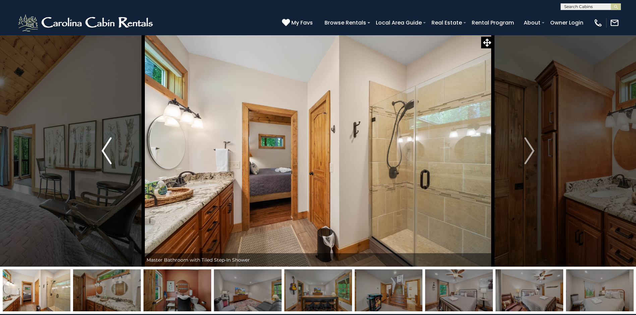
click at [103, 151] on img "Previous" at bounding box center [107, 150] width 10 height 27
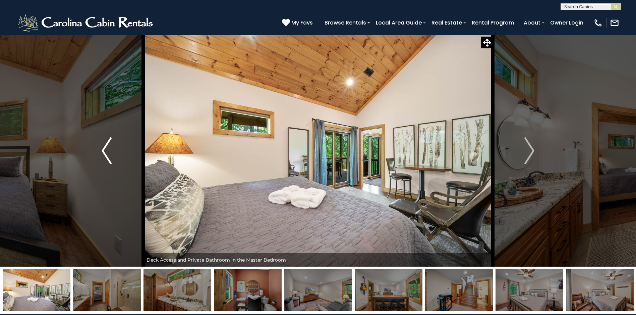
click at [103, 151] on img "Previous" at bounding box center [107, 150] width 10 height 27
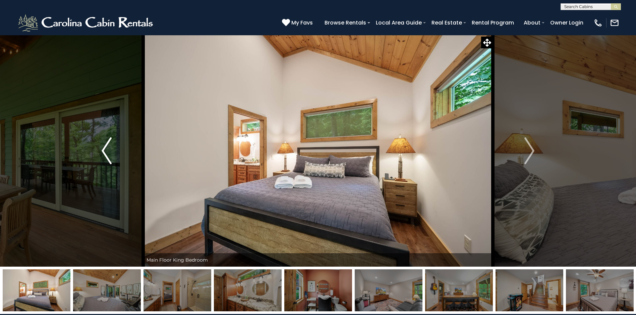
click at [103, 151] on img "Previous" at bounding box center [107, 150] width 10 height 27
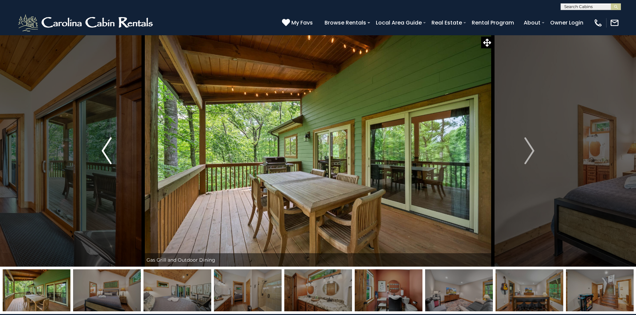
click at [103, 151] on img "Previous" at bounding box center [107, 150] width 10 height 27
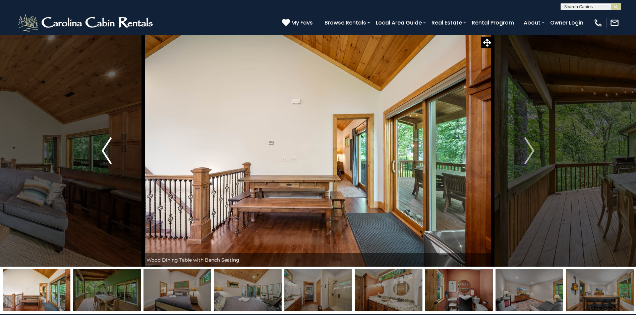
click at [103, 151] on img "Previous" at bounding box center [107, 150] width 10 height 27
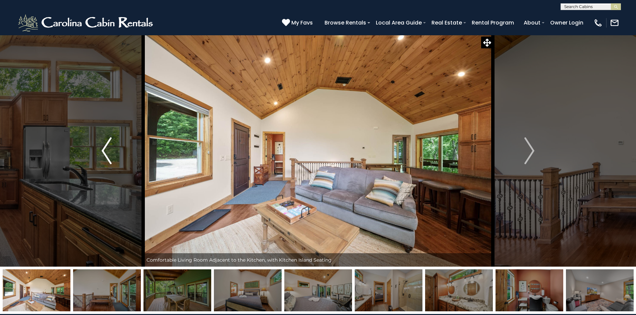
click at [103, 151] on img "Previous" at bounding box center [107, 150] width 10 height 27
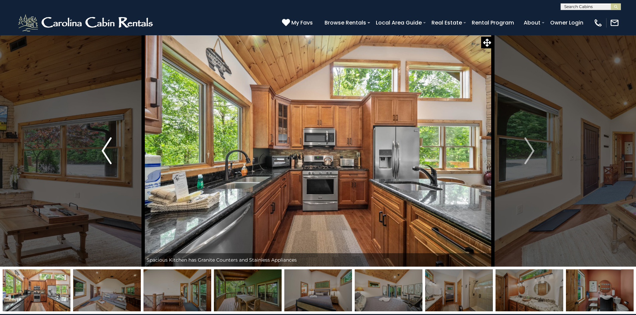
click at [103, 151] on img "Previous" at bounding box center [107, 150] width 10 height 27
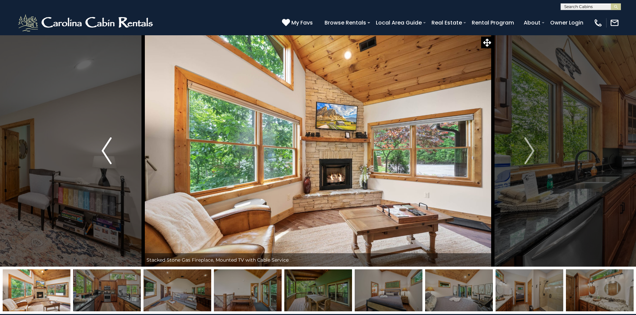
click at [103, 151] on img "Previous" at bounding box center [107, 150] width 10 height 27
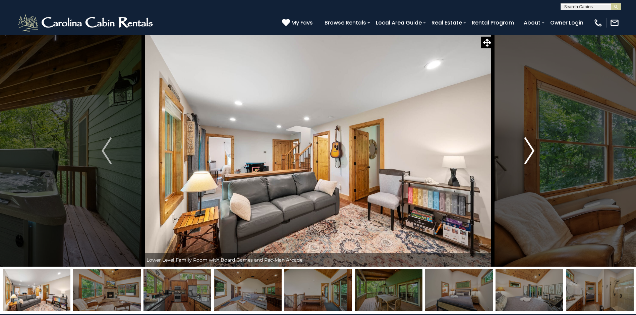
click at [536, 150] on button "Next" at bounding box center [529, 150] width 73 height 231
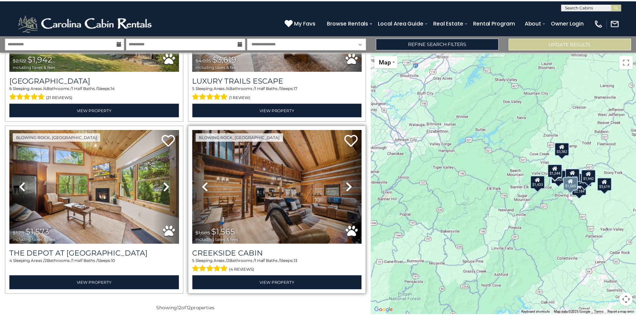
scroll to position [344, 0]
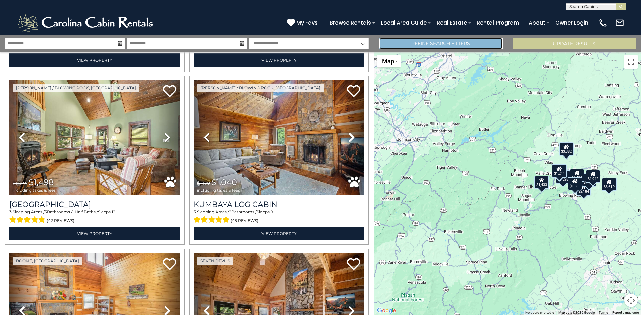
click at [463, 44] on link "Refine Search Filters" at bounding box center [440, 44] width 123 height 12
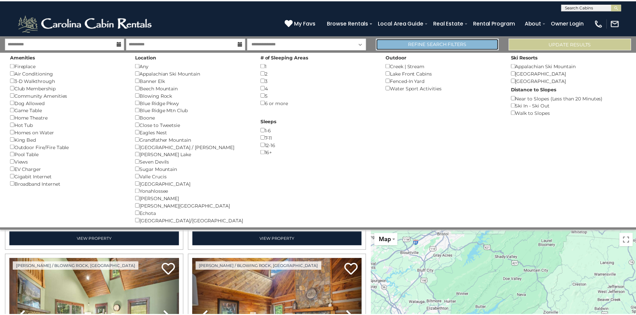
scroll to position [342, 0]
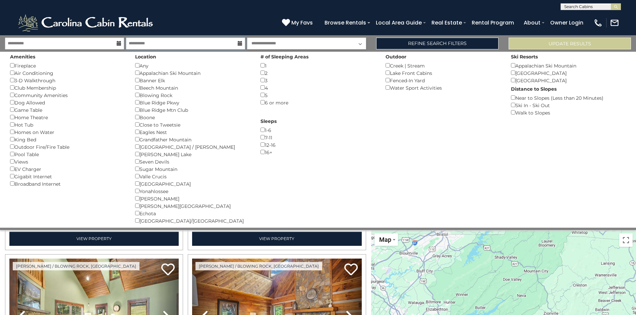
click at [158, 42] on input "**********" at bounding box center [185, 44] width 119 height 12
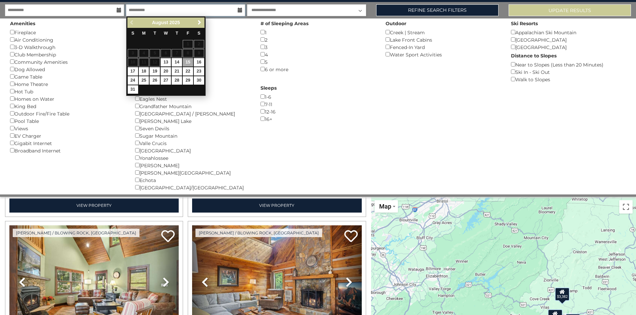
scroll to position [0, 0]
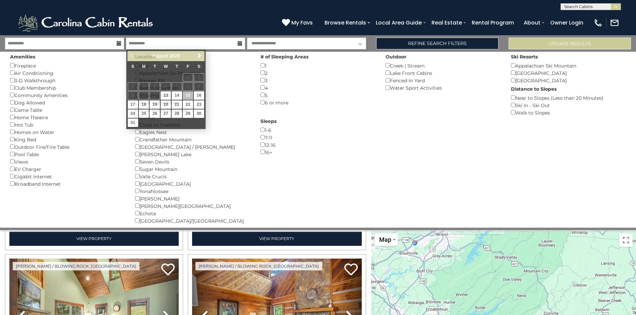
click at [330, 162] on div "Amenities Fireplace () Air Conditioning () 3-D Walkthrough () Club Membership (…" at bounding box center [318, 140] width 626 height 176
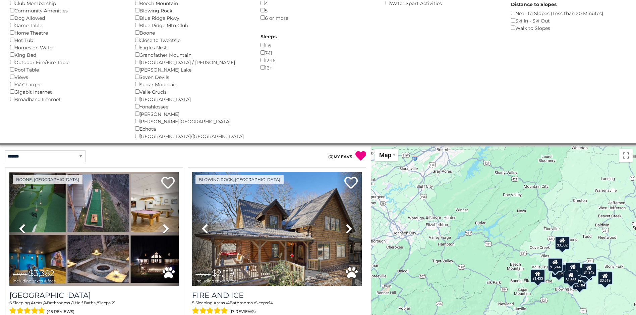
scroll to position [134, 0]
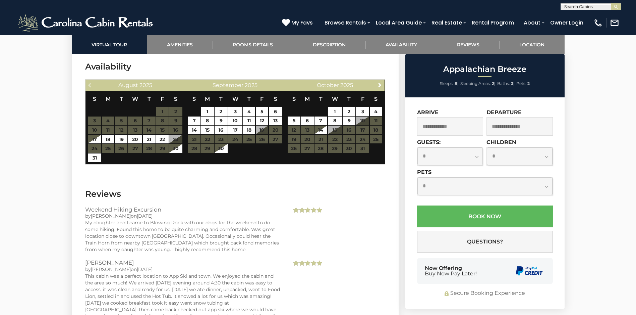
scroll to position [1342, 0]
